Goal: Task Accomplishment & Management: Complete application form

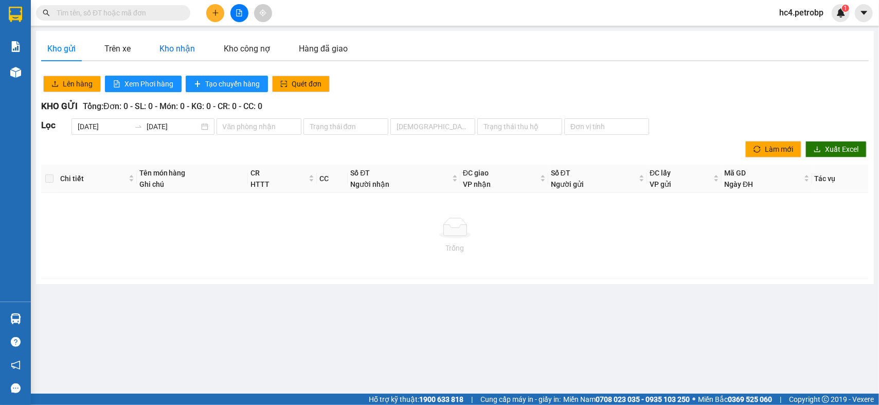
click at [171, 48] on div "Kho nhận" at bounding box center [176, 48] width 35 height 13
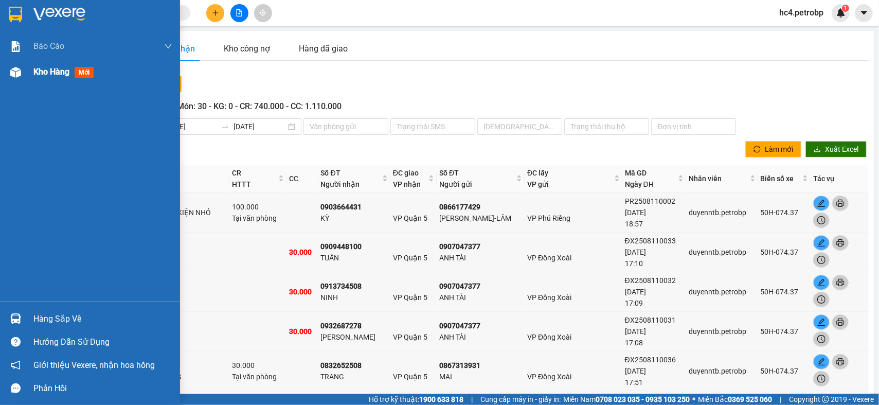
click at [52, 71] on span "Kho hàng" at bounding box center [51, 72] width 36 height 10
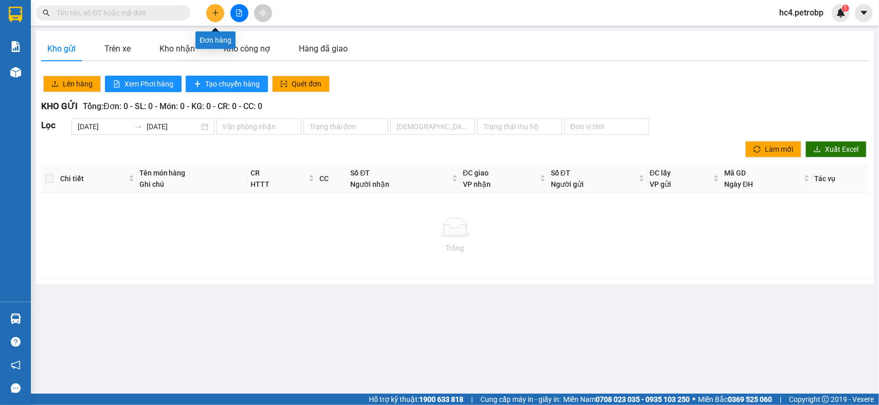
click at [213, 13] on icon "plus" at bounding box center [215, 12] width 7 height 7
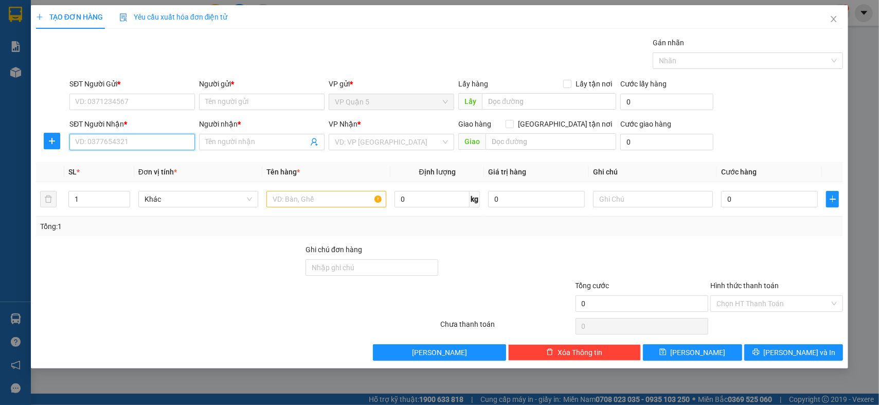
click at [152, 142] on input "SĐT Người Nhận *" at bounding box center [131, 142] width 125 height 16
click at [142, 147] on input "3515" at bounding box center [131, 142] width 125 height 16
click at [139, 191] on div "0962175315 - MỸ LỆ - MÂY" at bounding box center [132, 195] width 113 height 11
type input "0962175315"
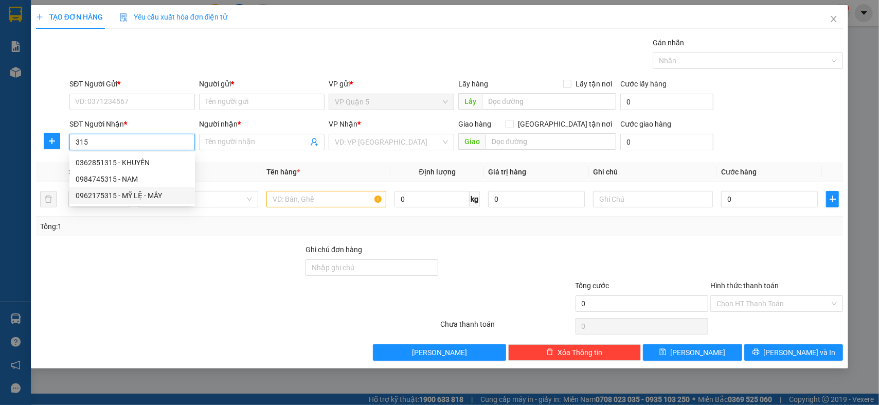
type input "MỸ LỆ - MÂY"
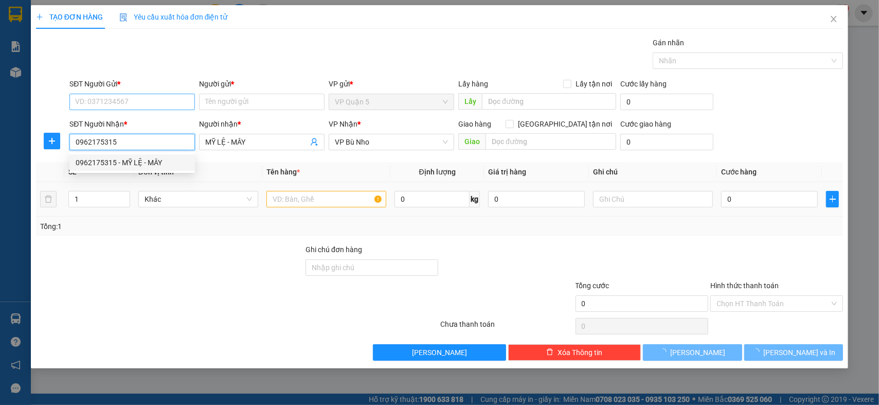
type input "200.000"
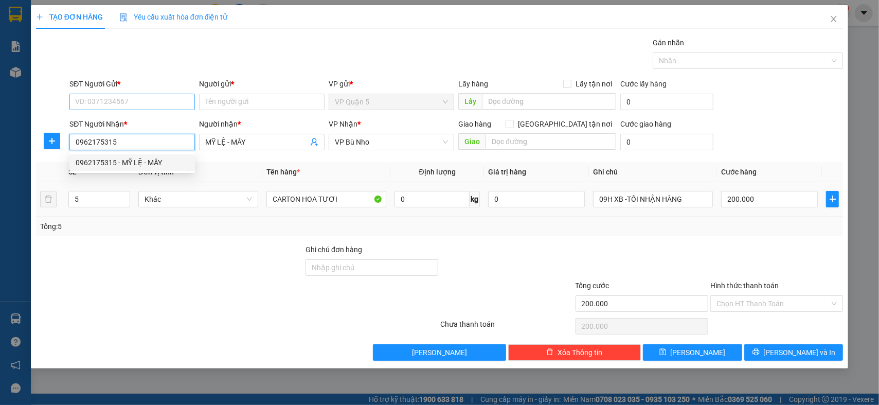
type input "0962175315"
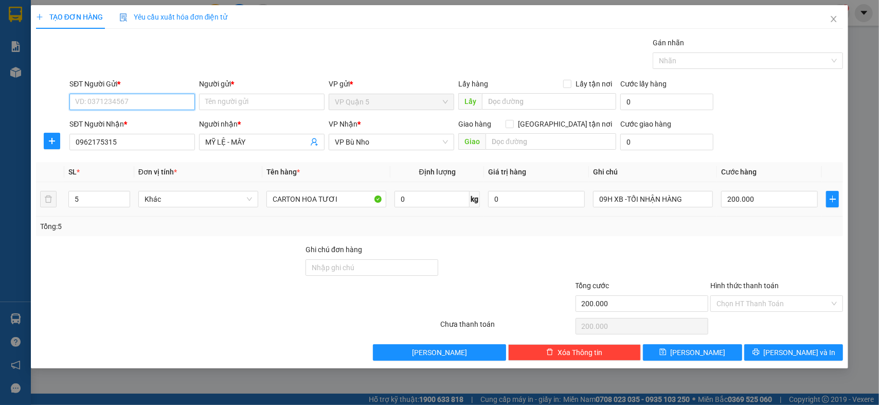
click at [171, 97] on input "SĐT Người Gửi *" at bounding box center [131, 102] width 125 height 16
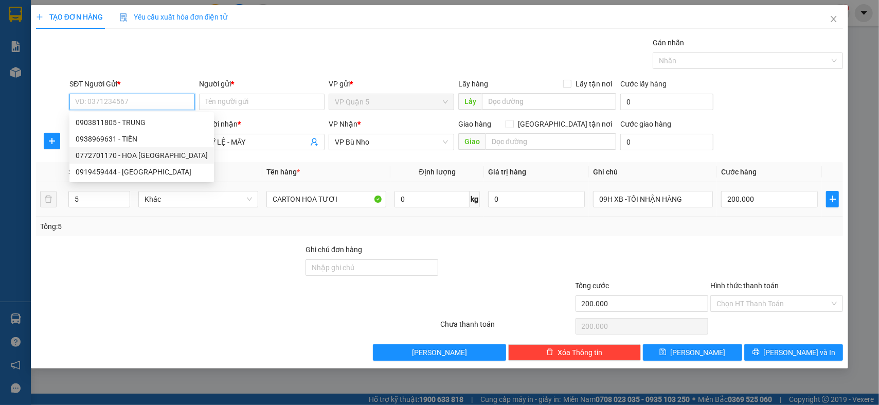
click at [144, 153] on div "0772701170 - HOA [GEOGRAPHIC_DATA]" at bounding box center [142, 155] width 132 height 11
type input "0772701170"
type input "HOA ĐÀ LẠT"
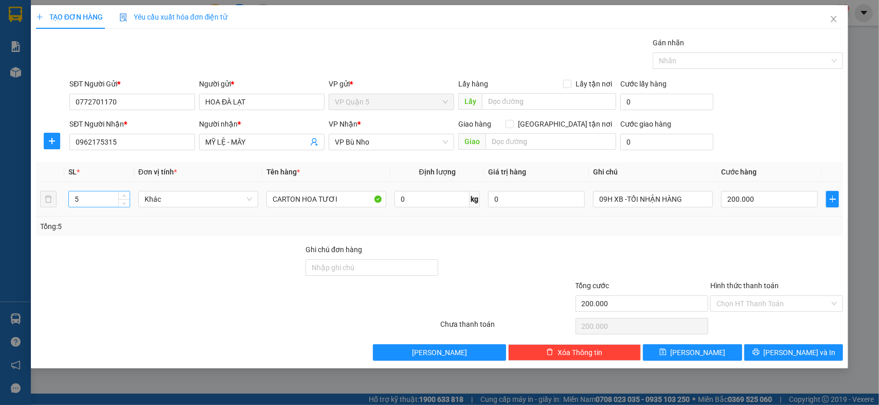
click at [107, 200] on input "5" at bounding box center [99, 198] width 61 height 15
type input "9"
click at [720, 242] on div "Transit Pickup Surcharge Ids Transit Deliver Surcharge Ids Transit Deliver Surc…" at bounding box center [439, 198] width 807 height 323
type input "0"
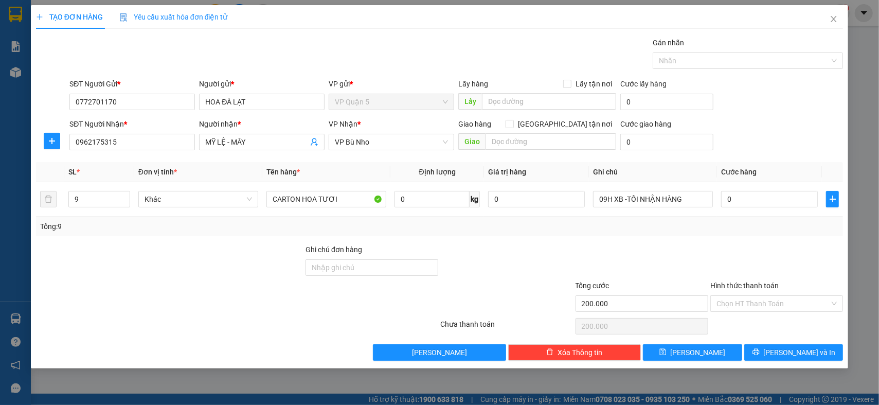
type input "0"
click at [769, 203] on input "0" at bounding box center [769, 199] width 97 height 16
type input "3"
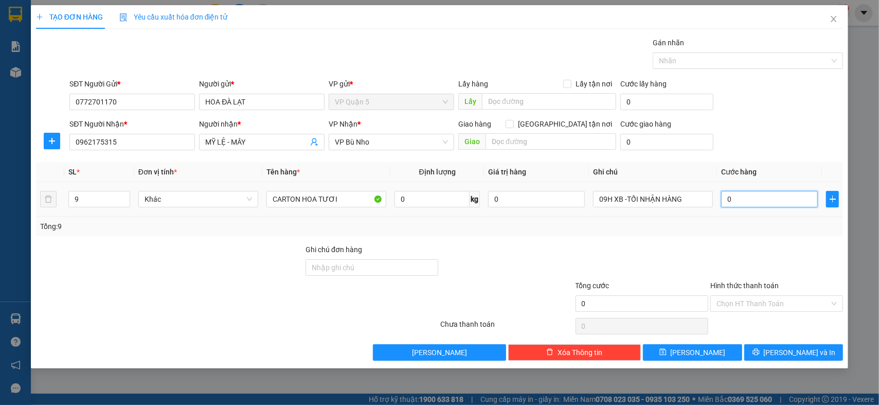
type input "3"
type input "36"
type input "360"
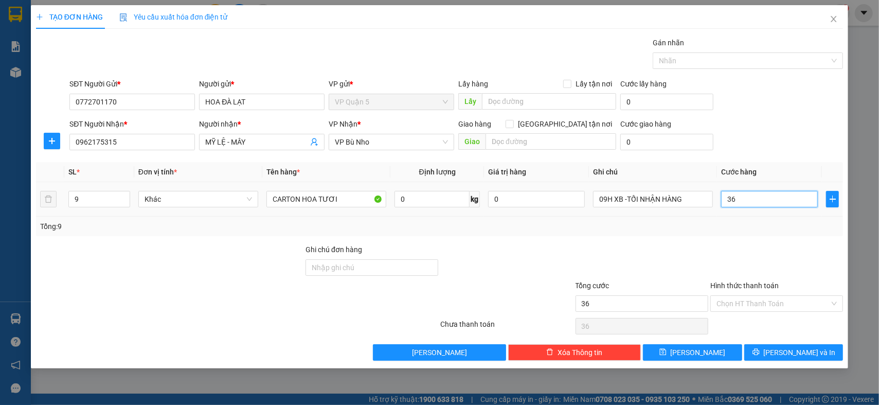
type input "360"
type input "360.000"
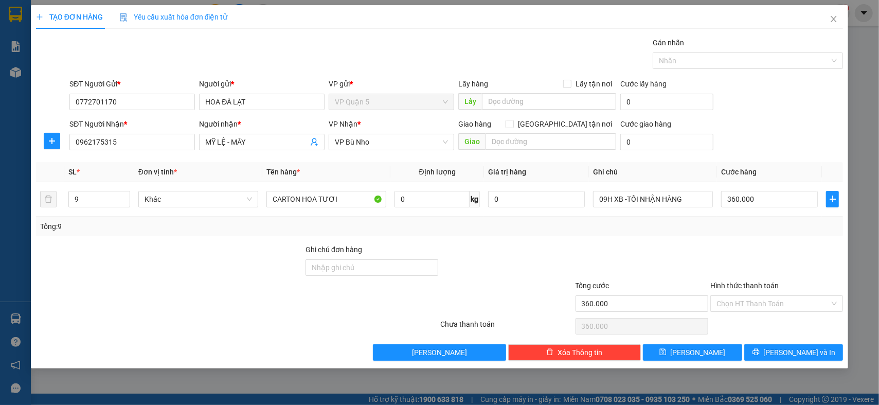
click at [778, 170] on th "Cước hàng" at bounding box center [769, 172] width 105 height 20
click at [778, 235] on div "Tổng: 9" at bounding box center [439, 226] width 807 height 20
click at [811, 353] on span "[PERSON_NAME] và In" at bounding box center [800, 352] width 72 height 11
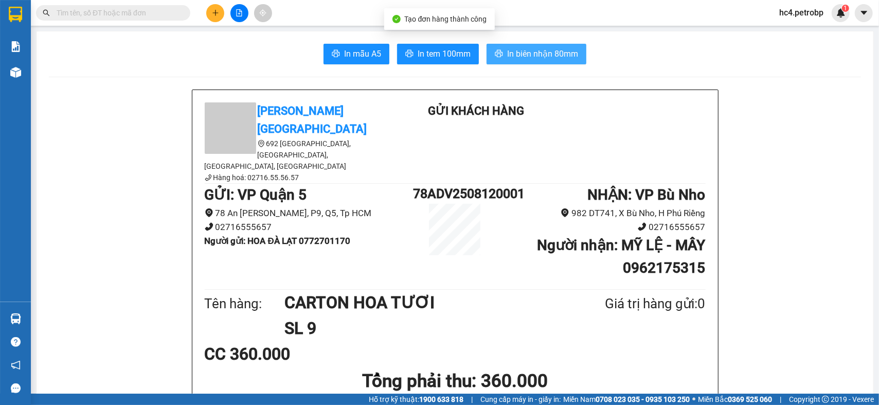
click at [529, 57] on span "In biên nhận 80mm" at bounding box center [542, 53] width 71 height 13
click at [429, 54] on span "In tem 100mm" at bounding box center [444, 53] width 53 height 13
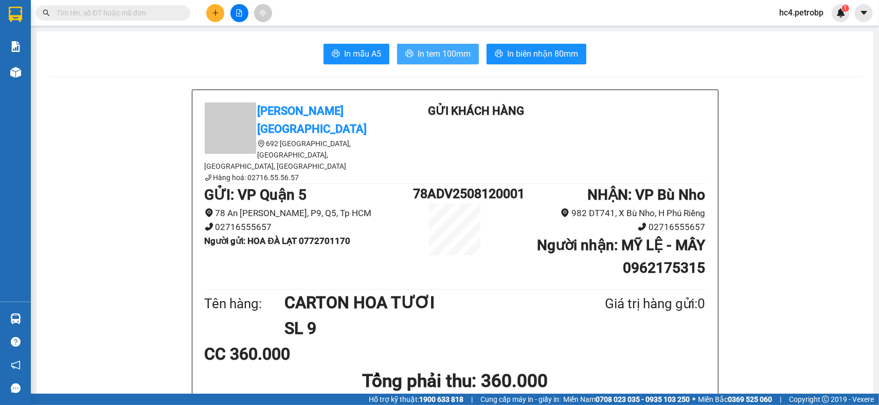
click at [444, 53] on span "In tem 100mm" at bounding box center [444, 53] width 53 height 13
click at [210, 16] on button at bounding box center [215, 13] width 18 height 18
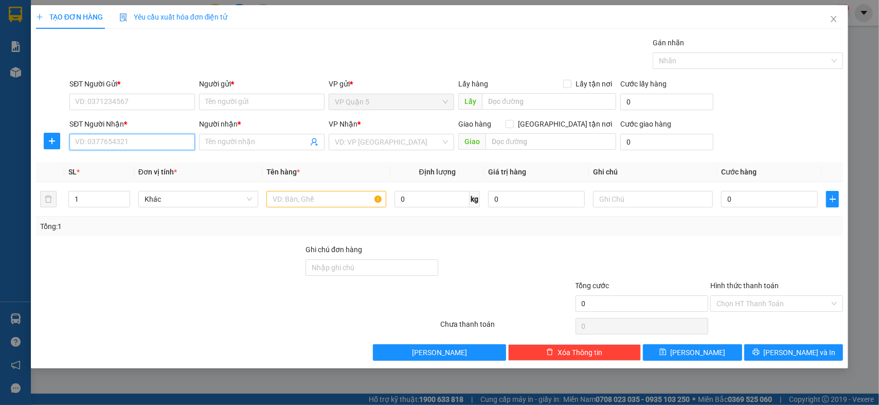
click at [166, 143] on input "SĐT Người Nhận *" at bounding box center [131, 142] width 125 height 16
click at [135, 165] on div "0975167016 - [PERSON_NAME]" at bounding box center [132, 162] width 113 height 11
type input "0975167016"
type input "[PERSON_NAME]"
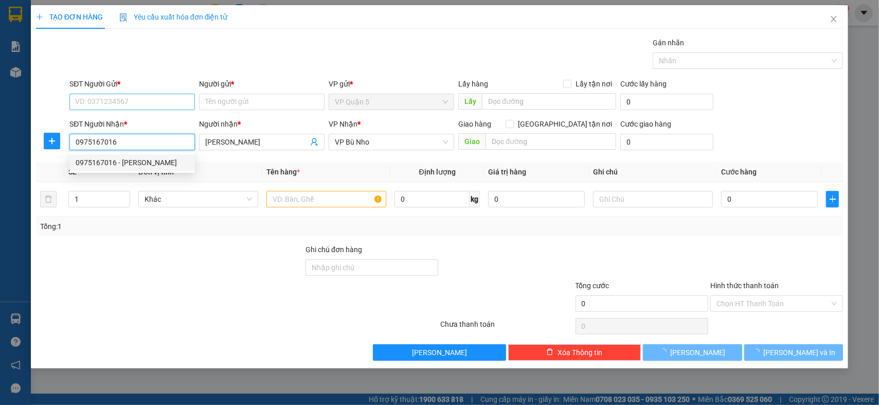
type input "210.000"
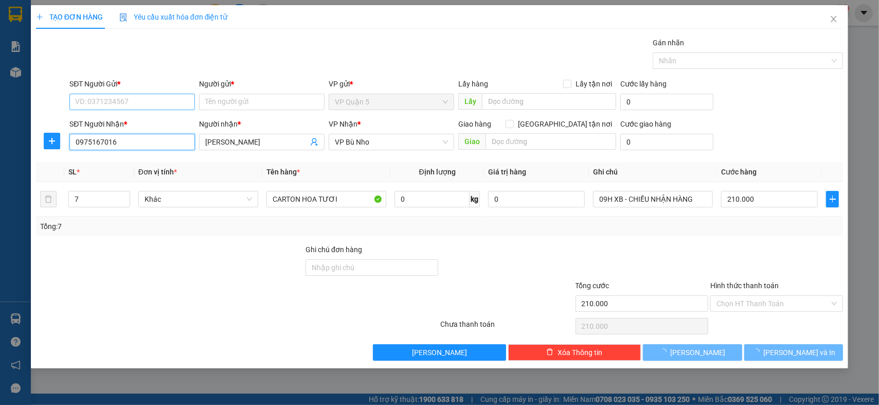
type input "0975167016"
click at [165, 107] on input "SĐT Người Gửi *" at bounding box center [131, 102] width 125 height 16
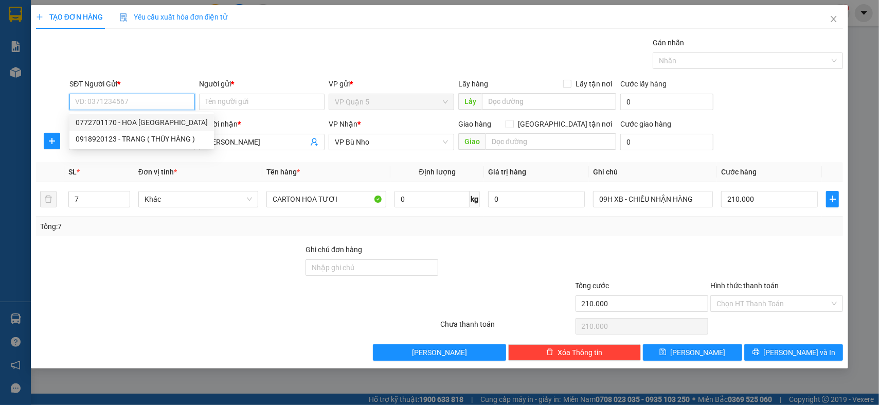
click at [158, 121] on div "0772701170 - HOA [GEOGRAPHIC_DATA]" at bounding box center [142, 122] width 132 height 11
type input "0772701170"
type input "HOA ĐÀ LẠT"
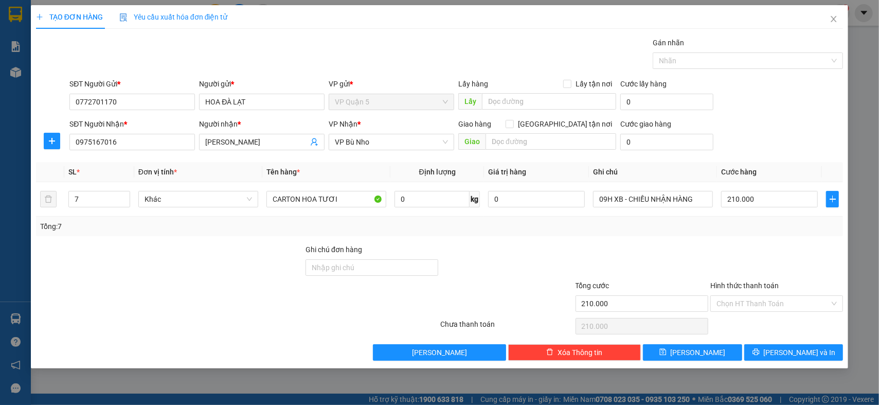
click at [157, 269] on div at bounding box center [169, 262] width 269 height 36
click at [763, 233] on div "Tổng: 7" at bounding box center [439, 226] width 807 height 20
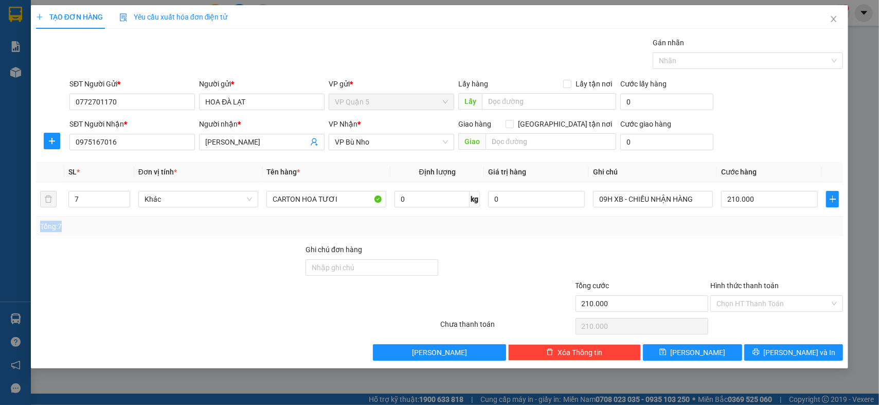
click at [763, 233] on div "Tổng: 7" at bounding box center [439, 226] width 807 height 20
click at [764, 229] on div "Tổng: 7" at bounding box center [439, 226] width 799 height 11
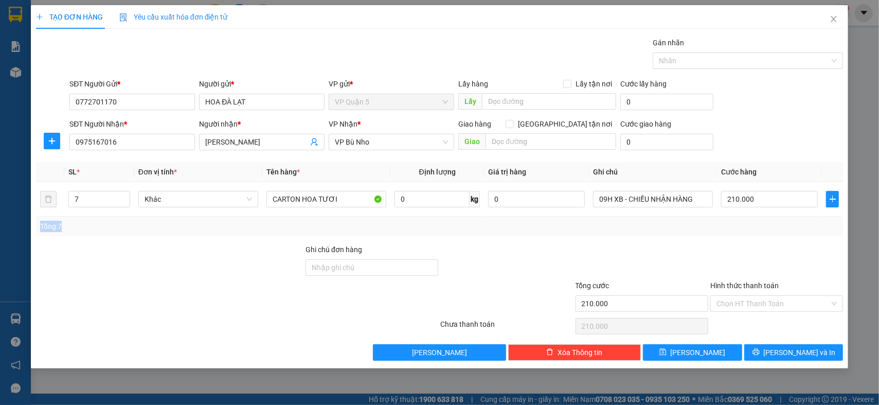
click at [764, 229] on div "Tổng: 7" at bounding box center [439, 226] width 799 height 11
click at [767, 199] on input "210.000" at bounding box center [769, 199] width 97 height 16
type input "0"
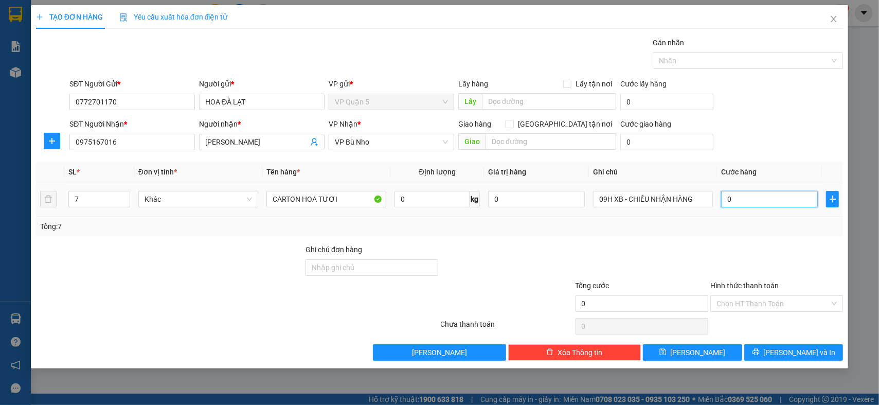
type input "2"
type input "02"
type input "28"
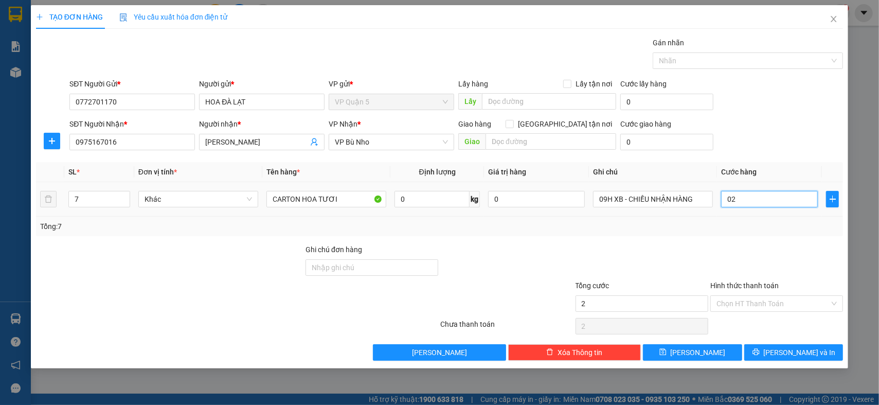
type input "028"
type input "280"
type input "0.280"
type input "280.000"
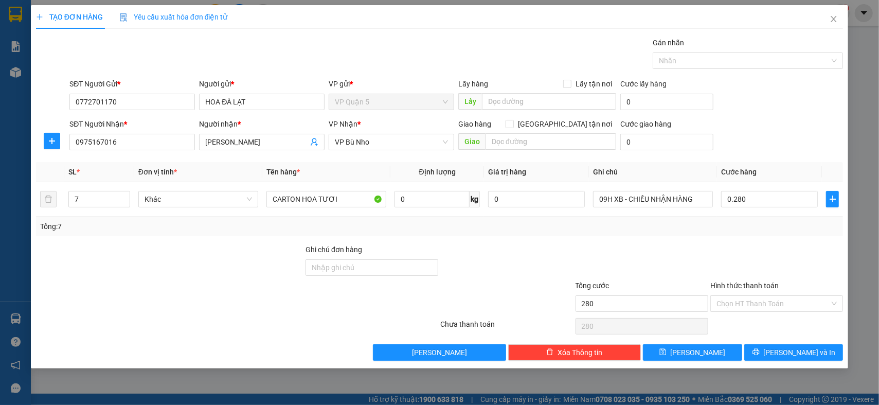
type input "280.000"
click at [788, 138] on div "SĐT Người Nhận * 0975167016 Người nhận * THẢO HƯƠNG VP Nhận * VP Bù Nho Giao h…" at bounding box center [456, 136] width 778 height 36
click at [769, 227] on div "Tổng: 7" at bounding box center [439, 226] width 799 height 11
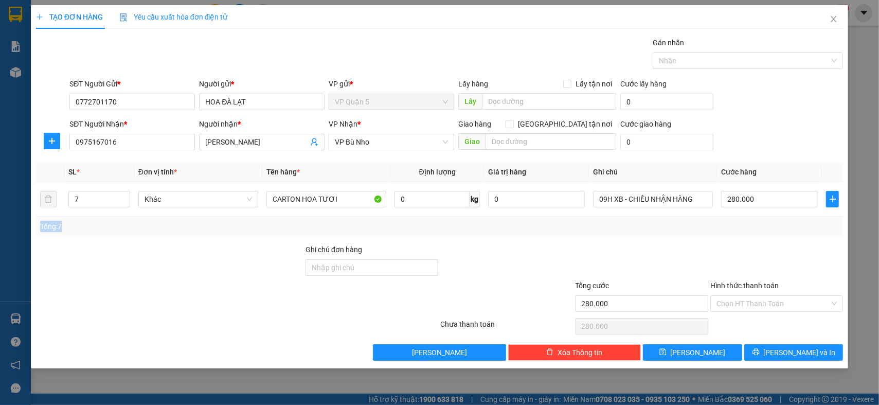
click at [769, 227] on div "Tổng: 7" at bounding box center [439, 226] width 799 height 11
click at [795, 353] on span "[PERSON_NAME] và In" at bounding box center [800, 352] width 72 height 11
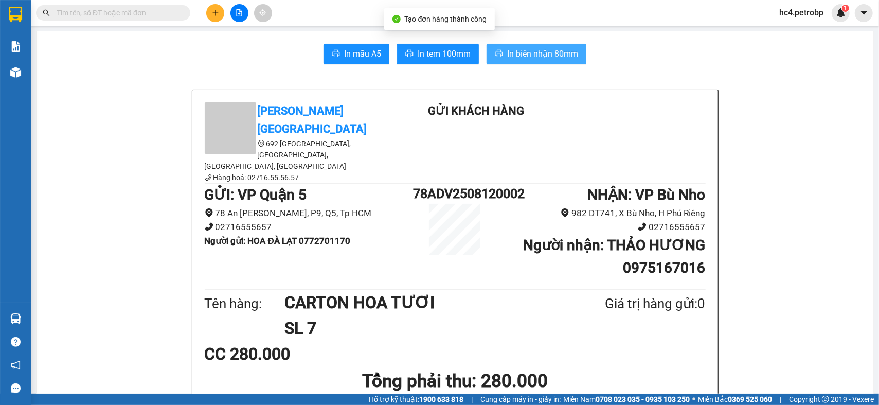
click at [507, 53] on span "In biên nhận 80mm" at bounding box center [542, 53] width 71 height 13
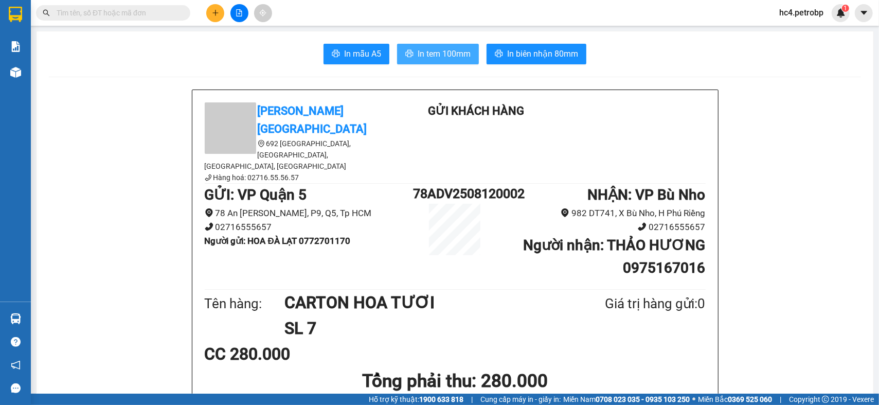
click at [433, 51] on span "In tem 100mm" at bounding box center [444, 53] width 53 height 13
click at [159, 13] on input "text" at bounding box center [117, 12] width 121 height 11
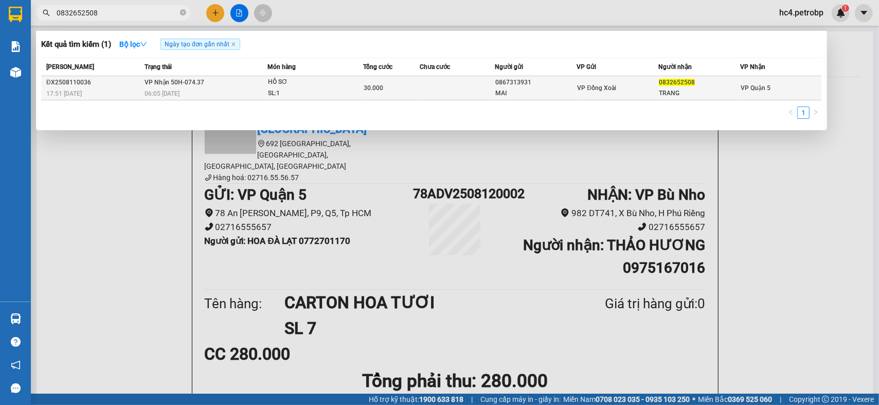
type input "0832652508"
click at [178, 85] on span "VP Nhận 50H-074.37" at bounding box center [174, 82] width 60 height 7
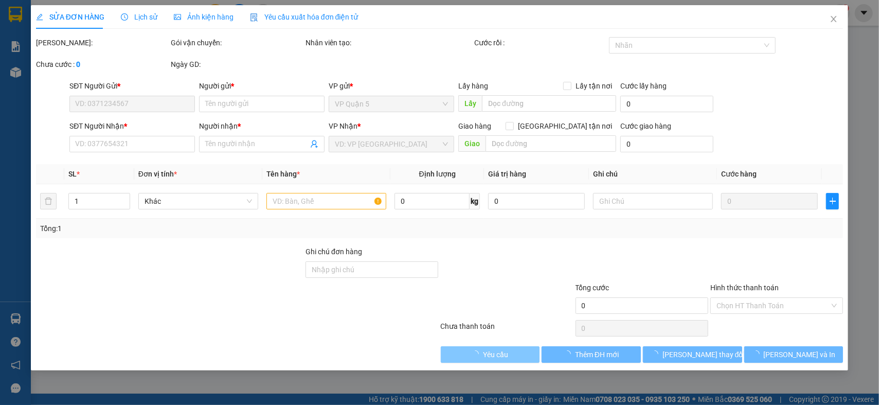
type input "0867313931"
type input "MAI"
type input "0832652508"
type input "TRANG"
type input "30.000"
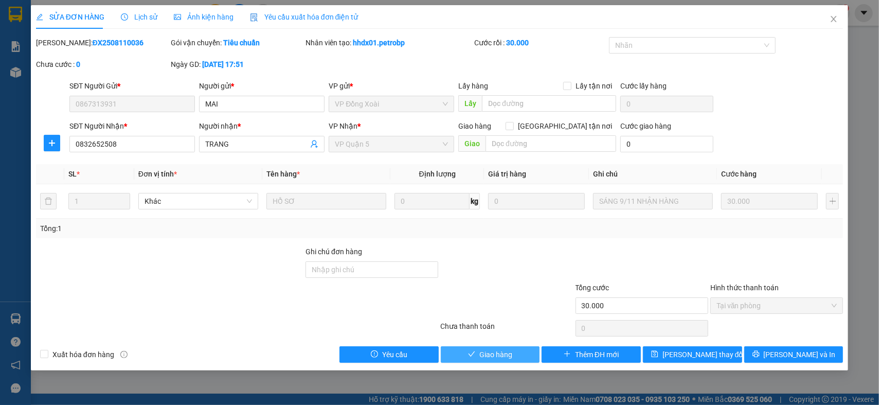
click at [504, 358] on span "Giao hàng" at bounding box center [495, 354] width 33 height 11
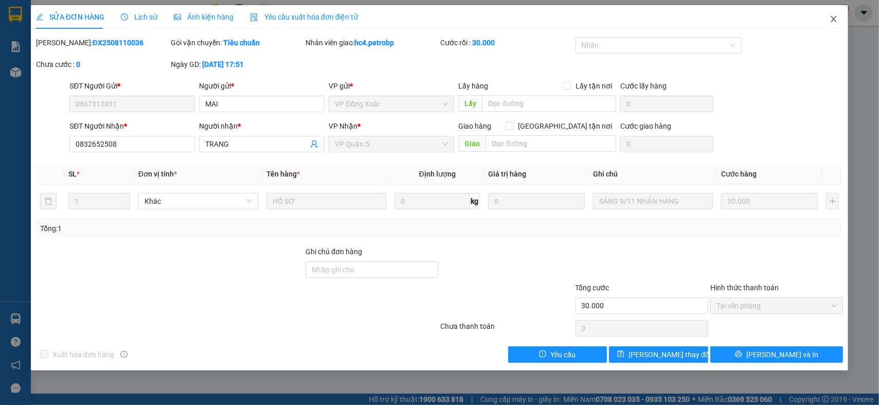
click at [839, 24] on span "Close" at bounding box center [833, 19] width 29 height 29
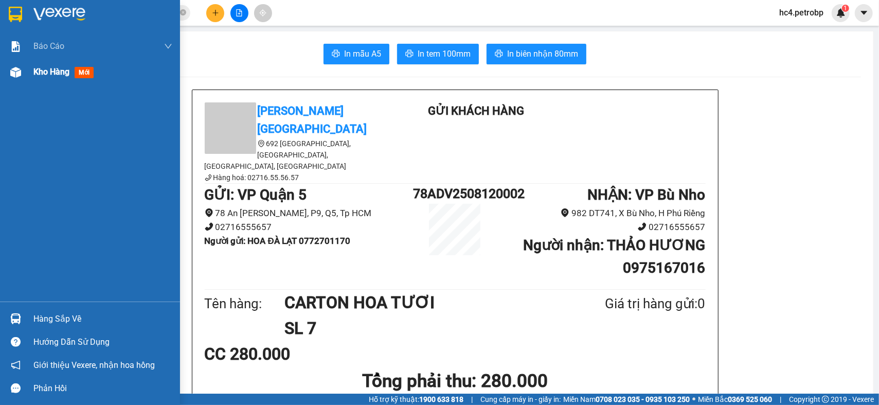
click at [56, 83] on div "Kho hàng mới" at bounding box center [102, 72] width 139 height 26
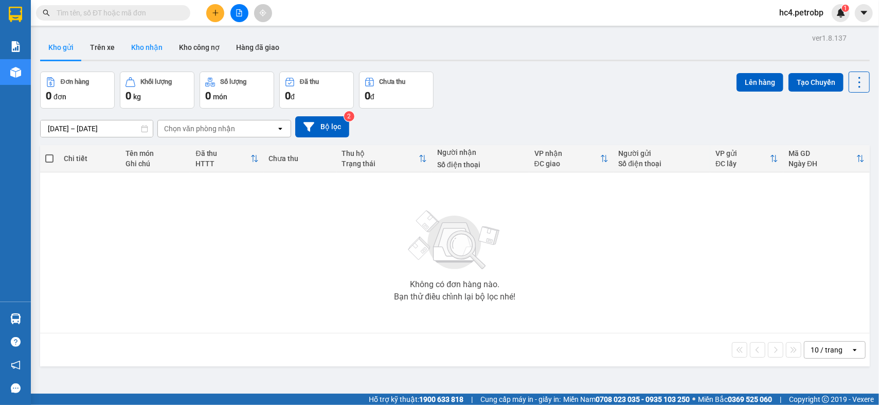
click at [153, 48] on button "Kho nhận" at bounding box center [147, 47] width 48 height 25
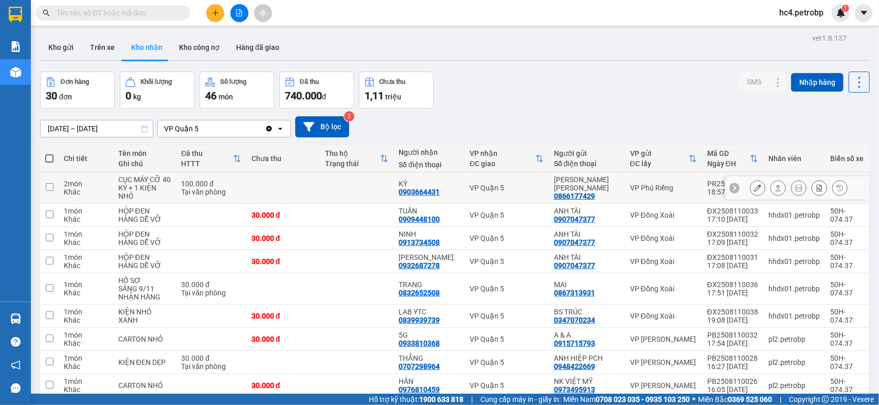
scroll to position [68, 0]
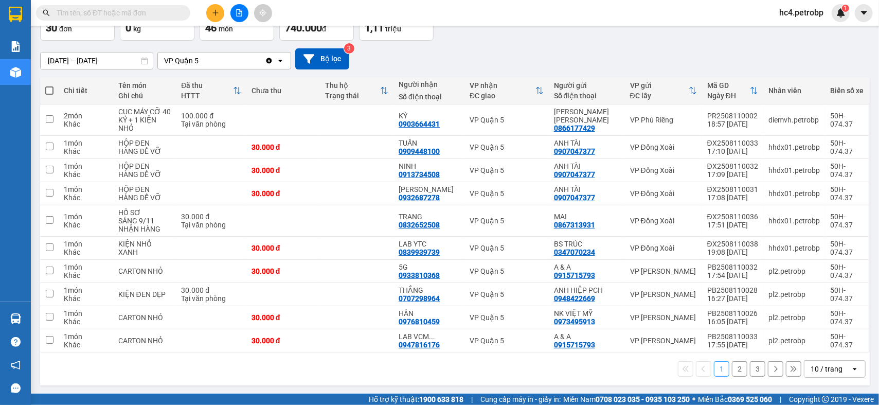
click at [831, 369] on div "10 / trang" at bounding box center [826, 369] width 32 height 10
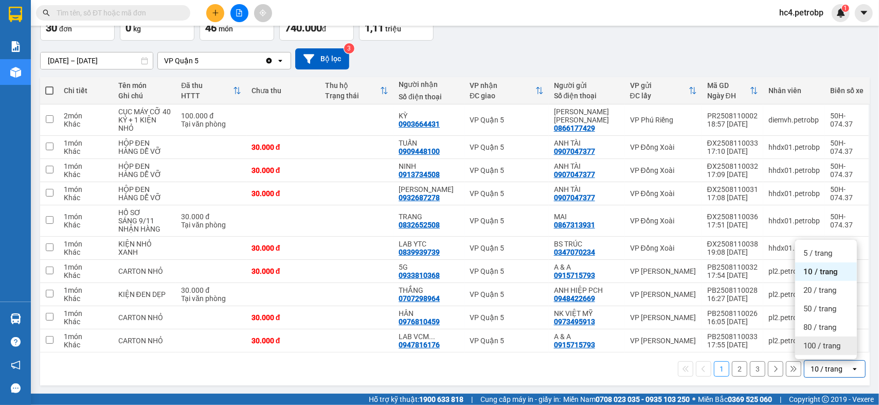
click at [837, 345] on span "100 / trang" at bounding box center [821, 345] width 37 height 10
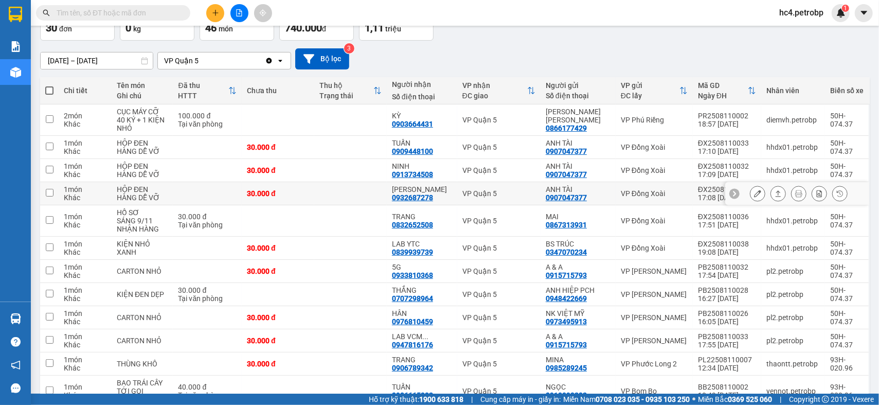
scroll to position [125, 0]
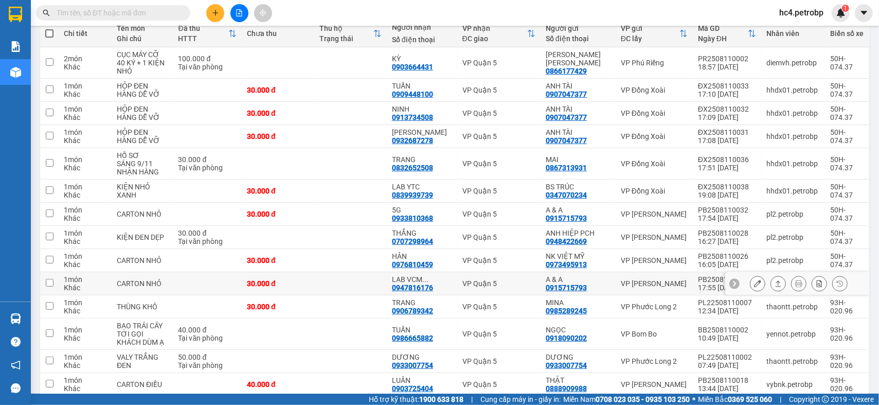
click at [375, 280] on td at bounding box center [350, 283] width 73 height 23
checkbox input "true"
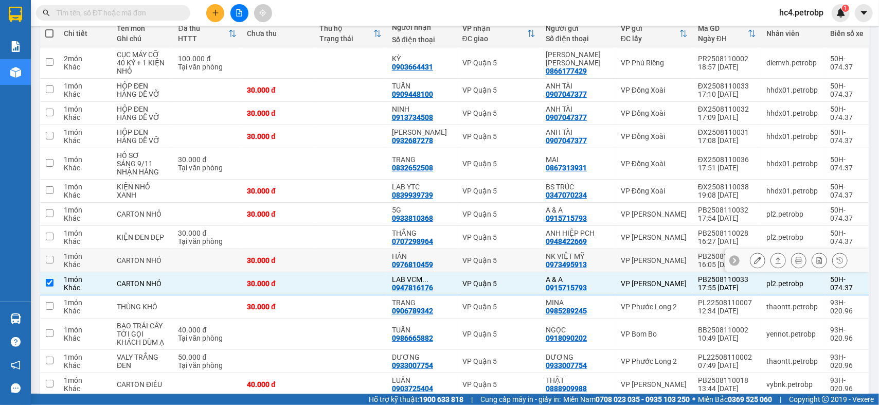
click at [370, 256] on td at bounding box center [350, 260] width 73 height 23
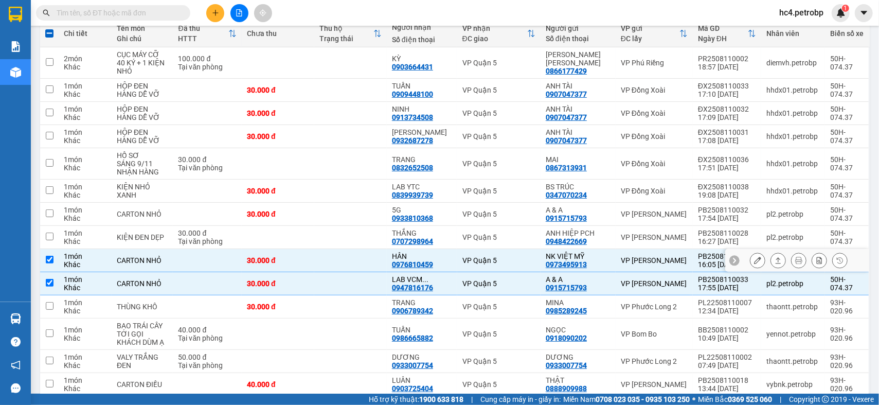
checkbox input "true"
click at [371, 238] on td at bounding box center [350, 237] width 73 height 23
checkbox input "true"
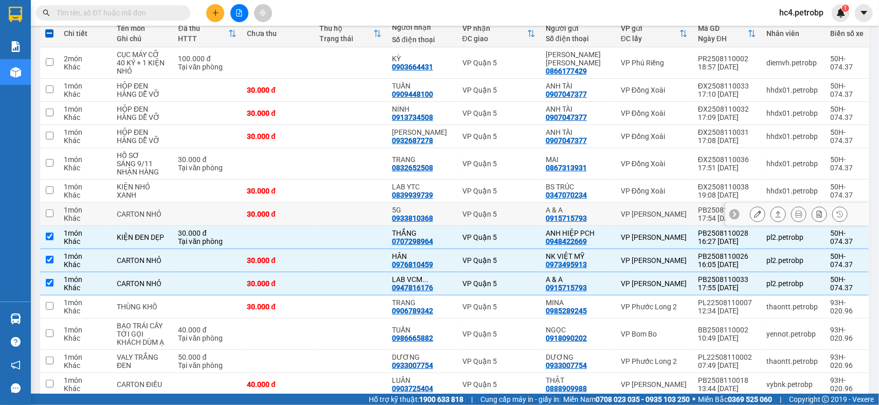
click at [370, 218] on td at bounding box center [350, 214] width 73 height 23
checkbox input "true"
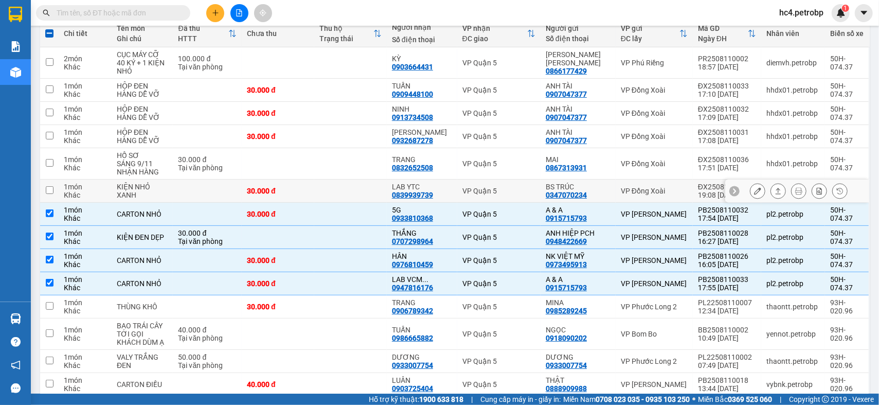
click at [373, 193] on td at bounding box center [350, 190] width 73 height 23
checkbox input "true"
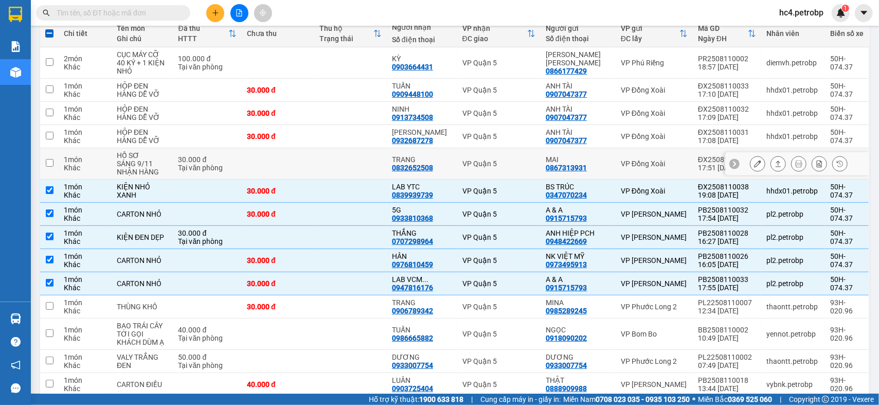
click at [368, 165] on td at bounding box center [350, 163] width 73 height 31
checkbox input "true"
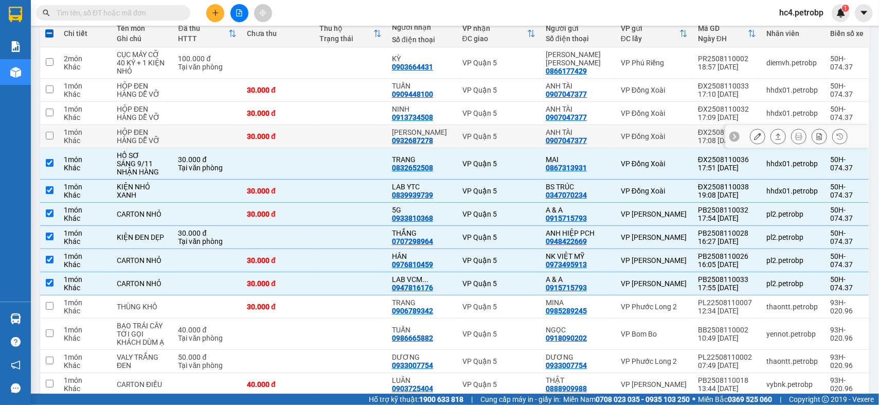
click at [366, 134] on td at bounding box center [350, 136] width 73 height 23
checkbox input "true"
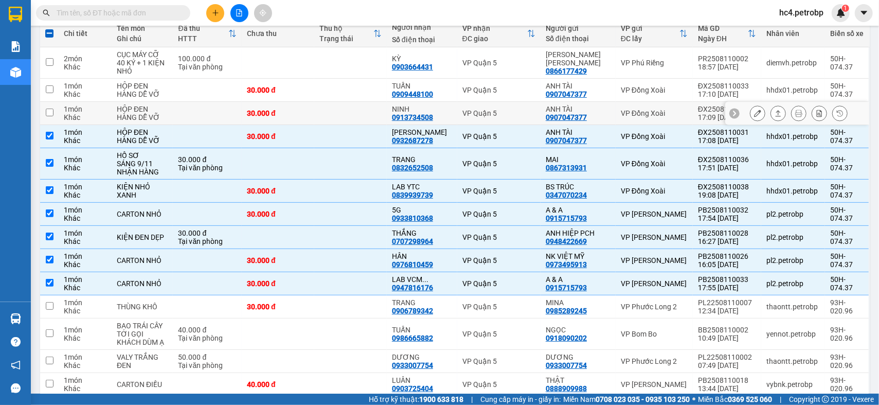
click at [376, 106] on td at bounding box center [350, 113] width 73 height 23
checkbox input "true"
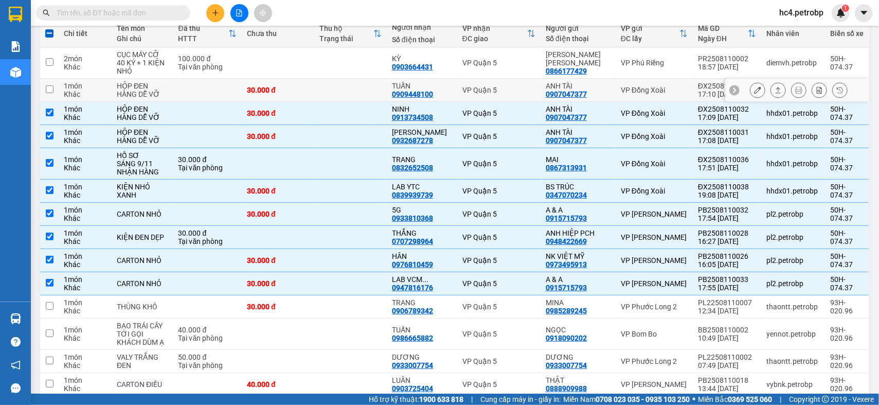
click at [376, 85] on td at bounding box center [350, 90] width 73 height 23
checkbox input "true"
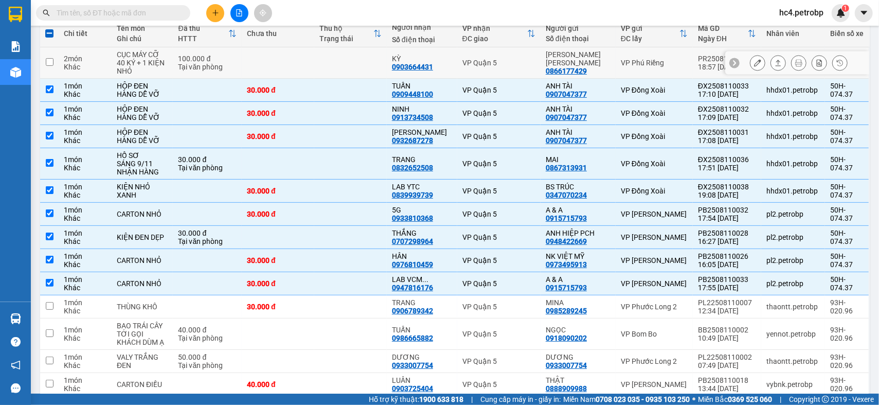
click at [375, 67] on td at bounding box center [350, 62] width 73 height 31
checkbox input "true"
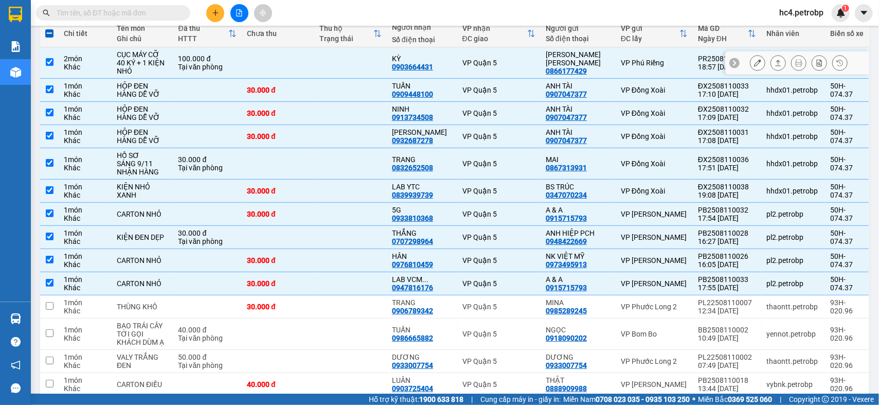
click at [427, 63] on div "0903664431" at bounding box center [412, 67] width 41 height 8
drag, startPoint x: 427, startPoint y: 61, endPoint x: 399, endPoint y: 67, distance: 28.9
click at [399, 67] on div "0903664431" at bounding box center [412, 67] width 41 height 8
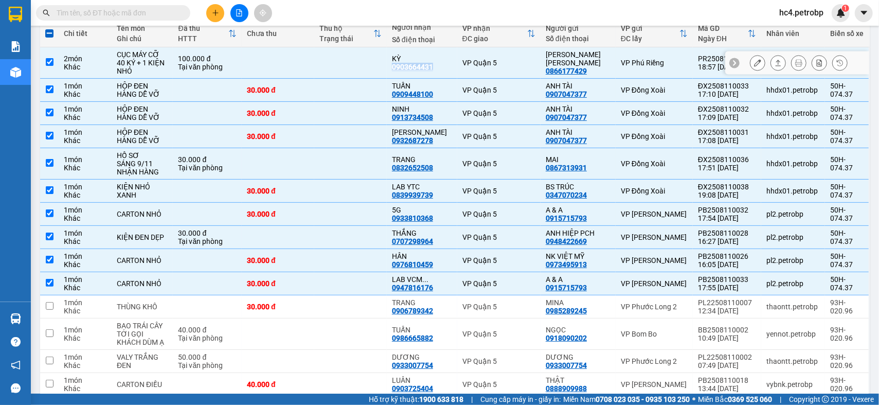
copy div "0903664431"
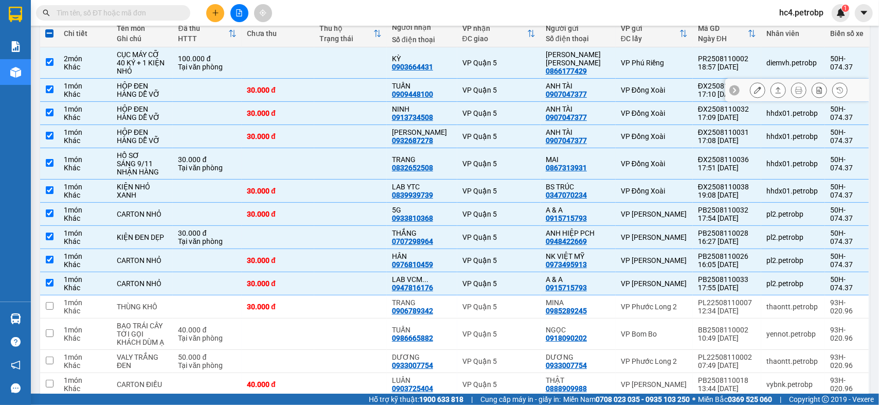
click at [428, 92] on div "0909448100" at bounding box center [412, 94] width 41 height 8
copy div "0909448100"
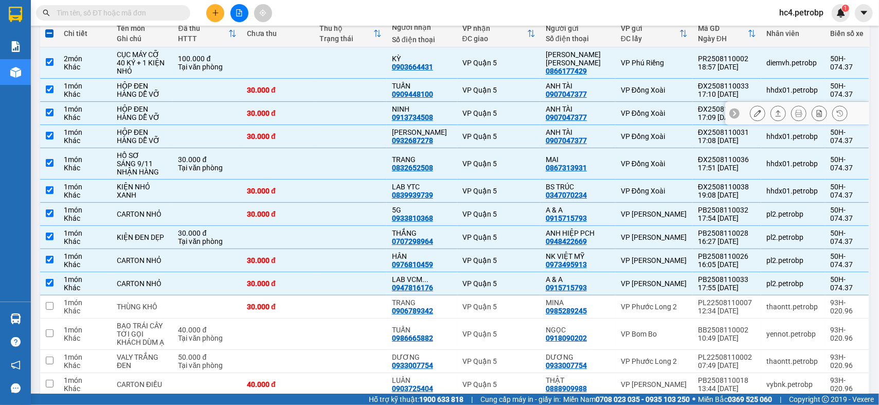
click at [426, 114] on div "0913734508" at bounding box center [412, 117] width 41 height 8
copy div "0913734508"
click at [387, 113] on td at bounding box center [350, 113] width 73 height 23
checkbox input "false"
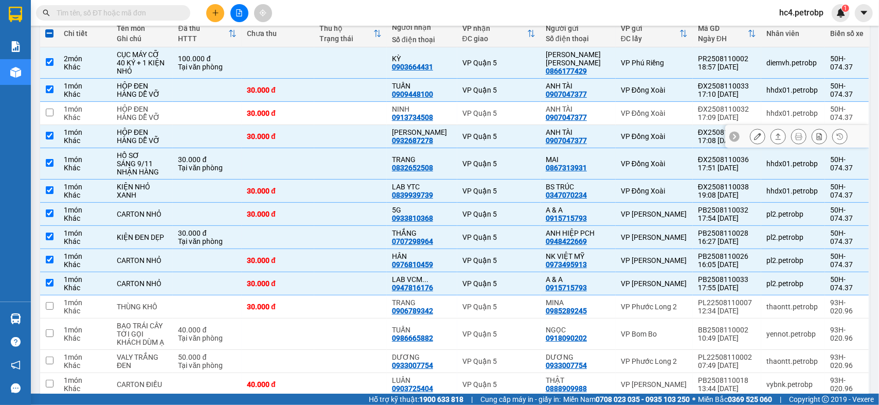
click at [423, 138] on div "0932687278" at bounding box center [412, 140] width 41 height 8
copy div "0932687278"
click at [386, 136] on td at bounding box center [350, 136] width 73 height 23
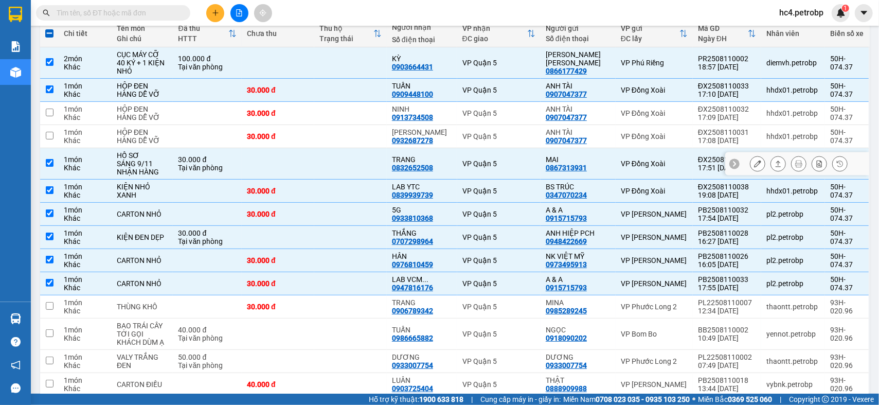
click at [418, 170] on div "0832652508" at bounding box center [412, 168] width 41 height 8
copy div "0832652508"
click at [404, 139] on div "0932687278" at bounding box center [412, 140] width 41 height 8
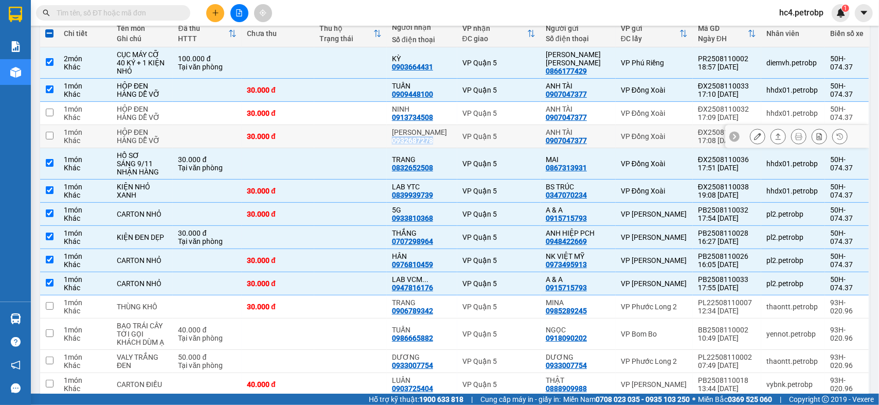
copy div "0932687278"
click at [386, 140] on td at bounding box center [350, 136] width 73 height 23
checkbox input "true"
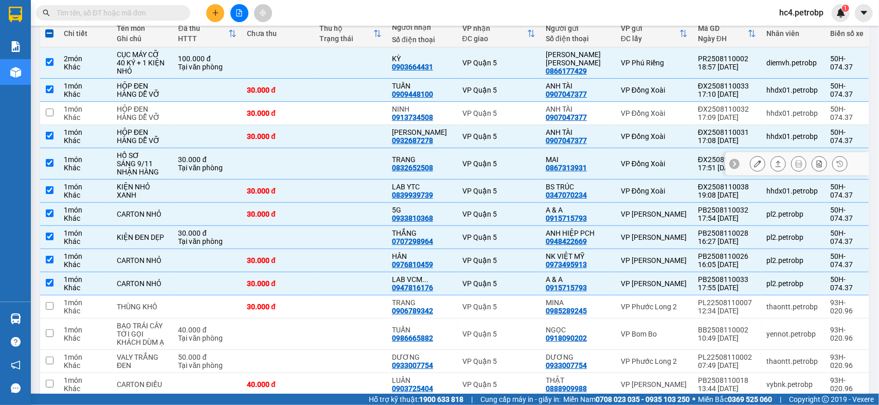
click at [371, 155] on td at bounding box center [350, 163] width 73 height 31
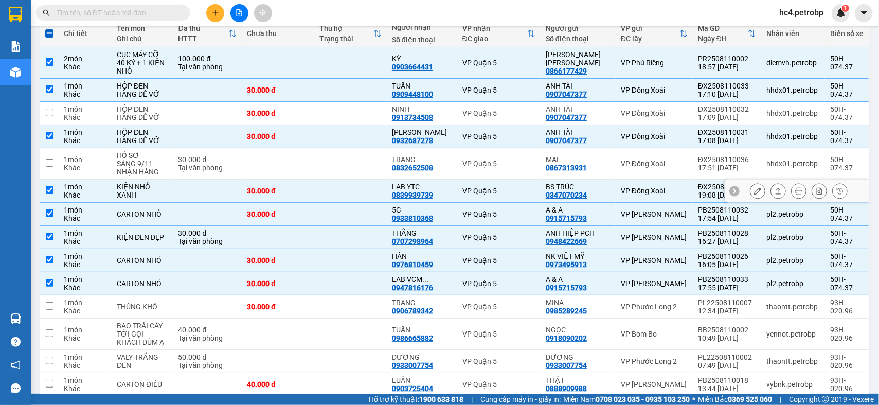
click at [405, 196] on div "0839939739" at bounding box center [412, 195] width 41 height 8
copy div "0839939739"
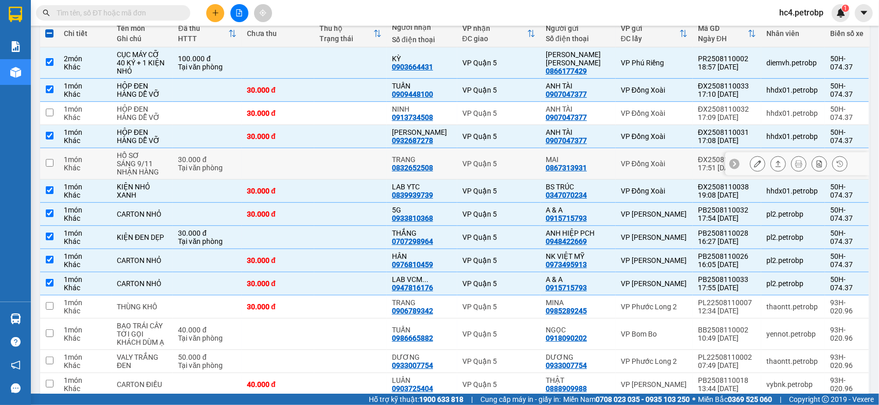
click at [387, 164] on td at bounding box center [350, 163] width 73 height 31
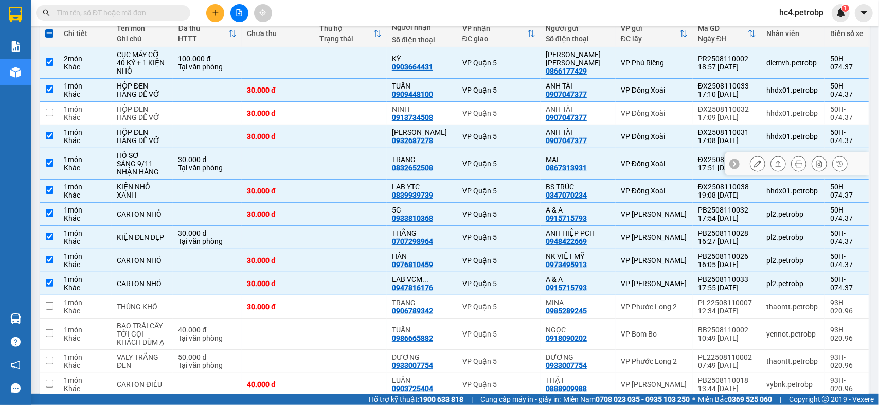
click at [387, 165] on td at bounding box center [350, 163] width 73 height 31
checkbox input "false"
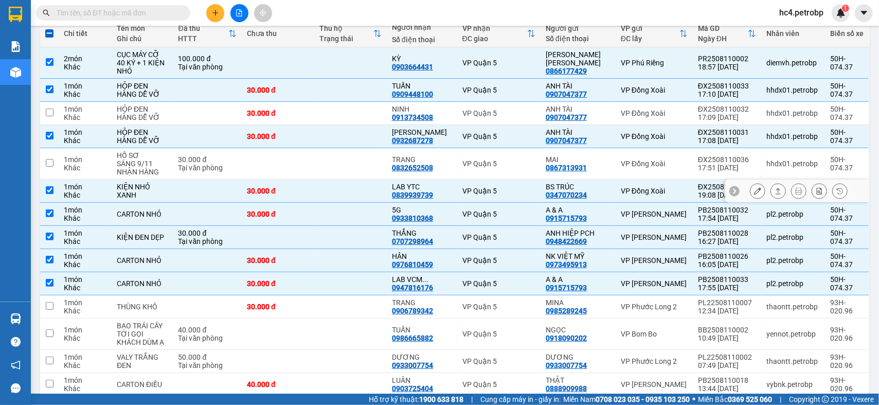
click at [352, 191] on td at bounding box center [350, 190] width 73 height 23
checkbox input "false"
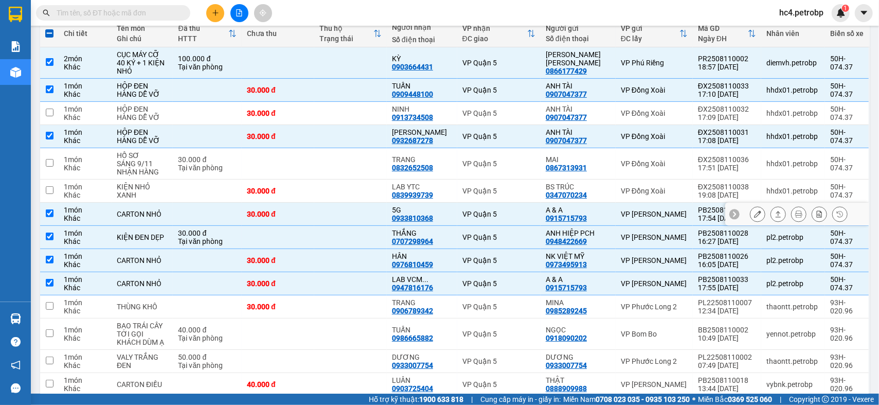
click at [411, 215] on div "0933810368" at bounding box center [412, 218] width 41 height 8
copy div "0933810368"
click at [378, 217] on td at bounding box center [350, 214] width 73 height 23
checkbox input "false"
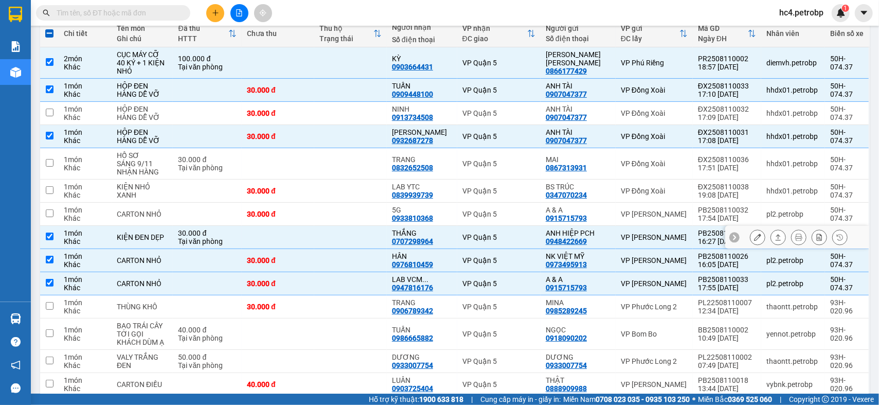
click at [406, 238] on div "0707298964" at bounding box center [412, 241] width 41 height 8
copy div "0707298964"
click at [387, 231] on td at bounding box center [350, 237] width 73 height 23
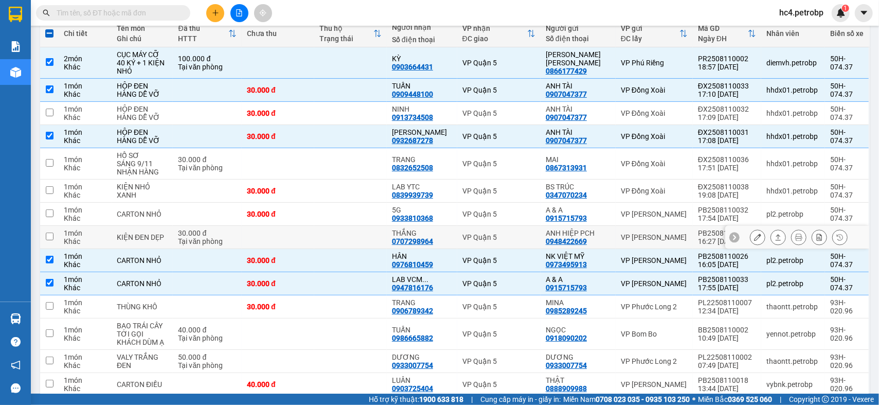
checkbox input "false"
click at [421, 266] on div "0976810459" at bounding box center [412, 264] width 41 height 8
click at [418, 262] on div "0976810459" at bounding box center [412, 264] width 41 height 8
copy div "0976810459"
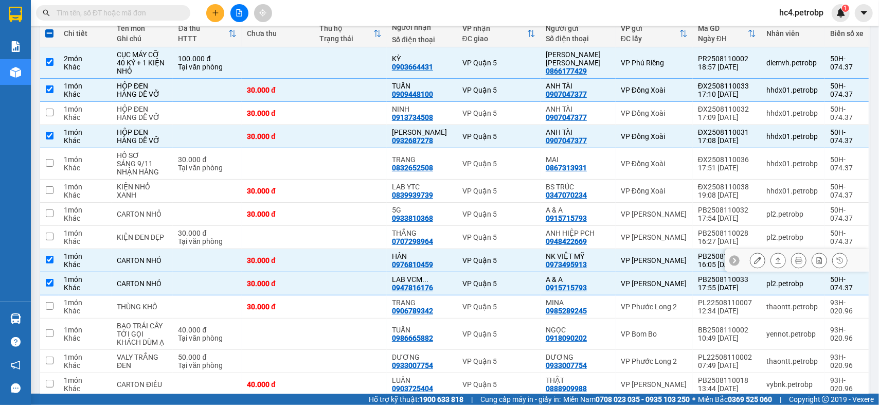
click at [387, 266] on td at bounding box center [350, 260] width 73 height 23
checkbox input "false"
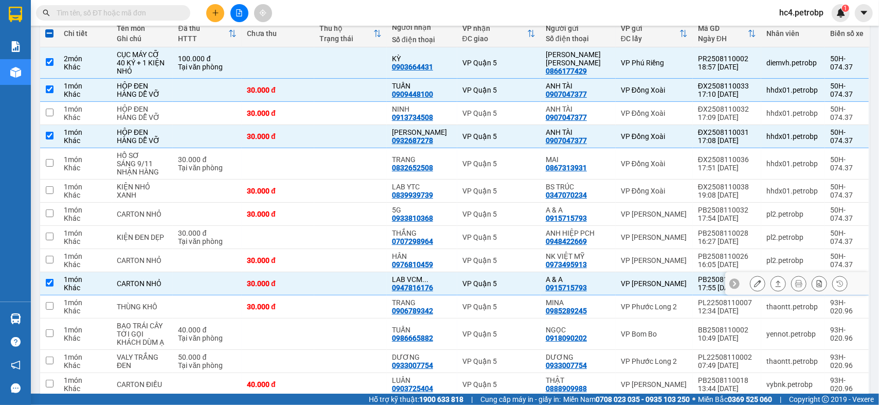
click at [409, 289] on div "0947816176" at bounding box center [412, 287] width 41 height 8
click at [372, 281] on td at bounding box center [350, 283] width 73 height 23
checkbox input "false"
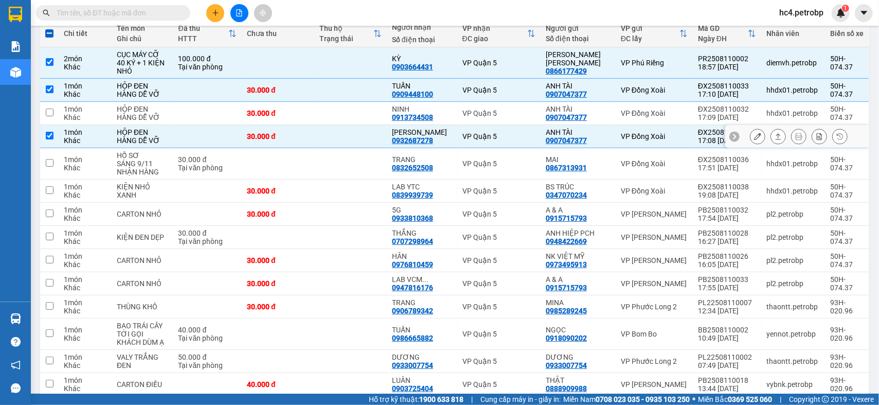
click at [344, 128] on td at bounding box center [350, 136] width 73 height 23
checkbox input "false"
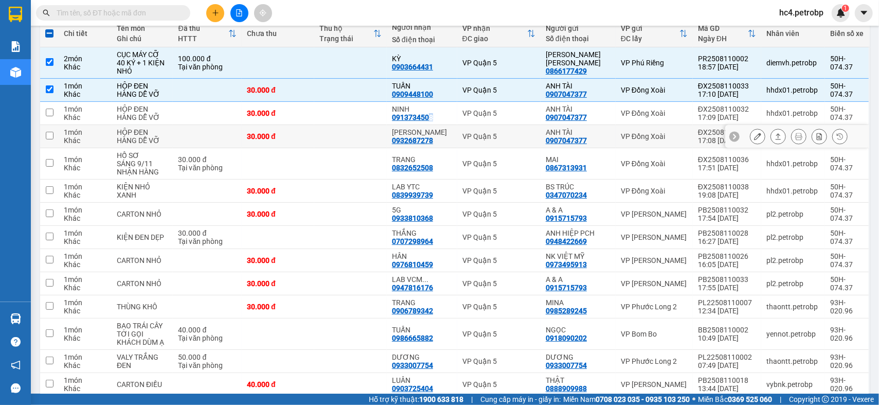
drag, startPoint x: 344, startPoint y: 128, endPoint x: 436, endPoint y: 116, distance: 93.3
click at [433, 116] on div "0913734508" at bounding box center [412, 117] width 41 height 8
click at [416, 117] on div "0913734508" at bounding box center [412, 117] width 41 height 8
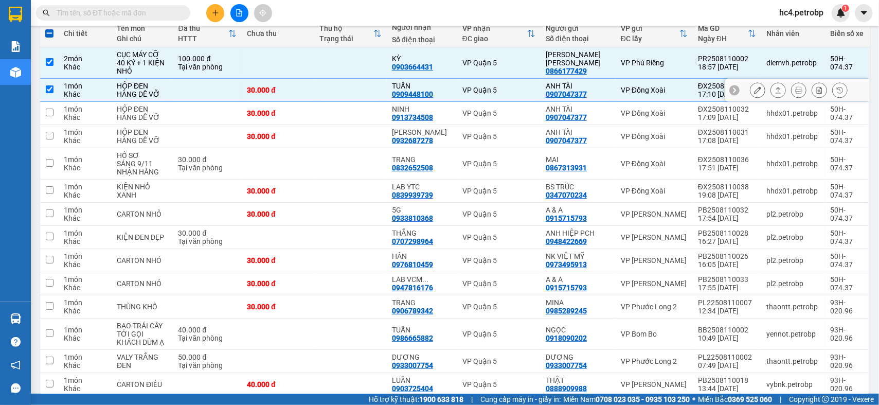
click at [402, 94] on div "0909448100" at bounding box center [412, 94] width 41 height 8
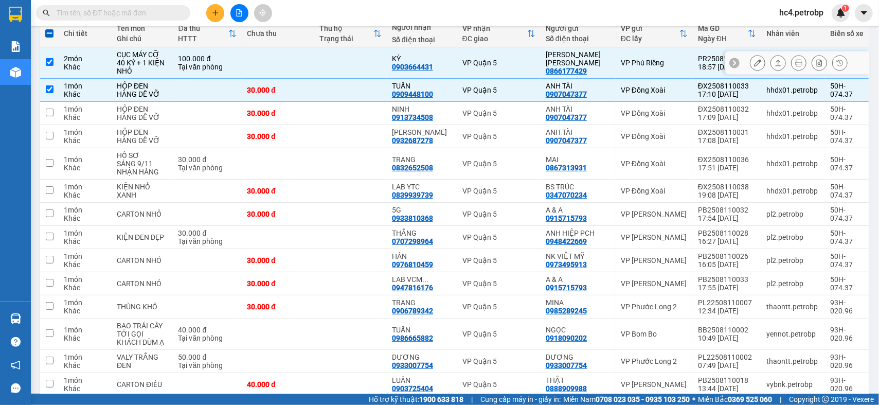
click at [422, 66] on div "0903664431" at bounding box center [412, 67] width 41 height 8
